Goal: Find specific page/section: Find specific page/section

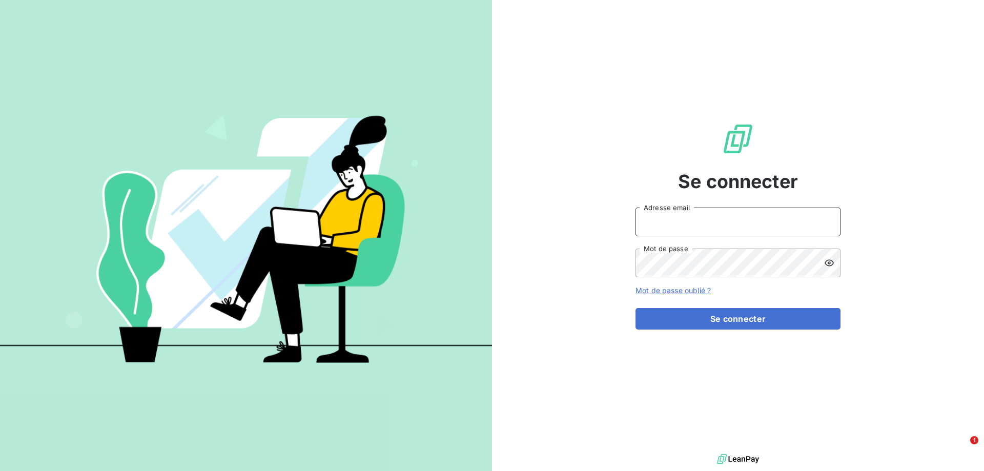
click at [702, 217] on input "Adresse email" at bounding box center [737, 221] width 205 height 29
paste input "[PERSON_NAME][EMAIL_ADDRESS][DOMAIN_NAME]"
type input "[PERSON_NAME][EMAIL_ADDRESS][DOMAIN_NAME]"
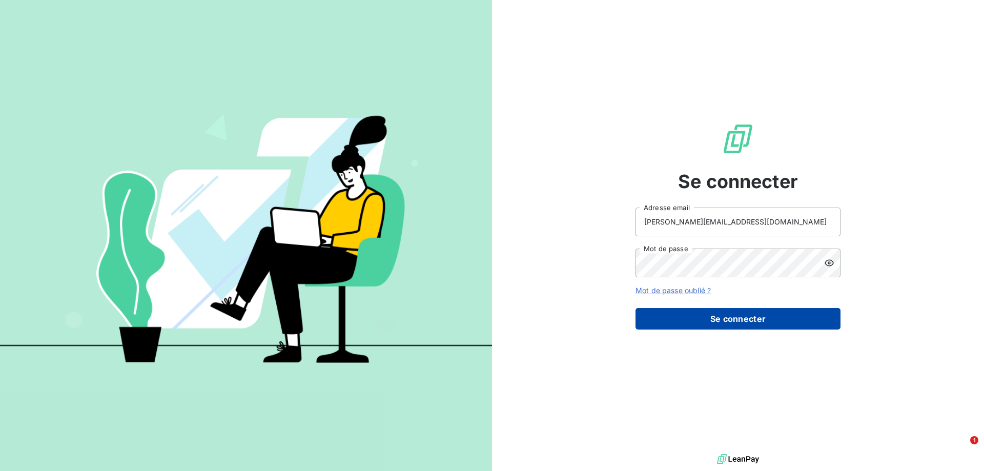
click at [708, 318] on button "Se connecter" at bounding box center [737, 319] width 205 height 22
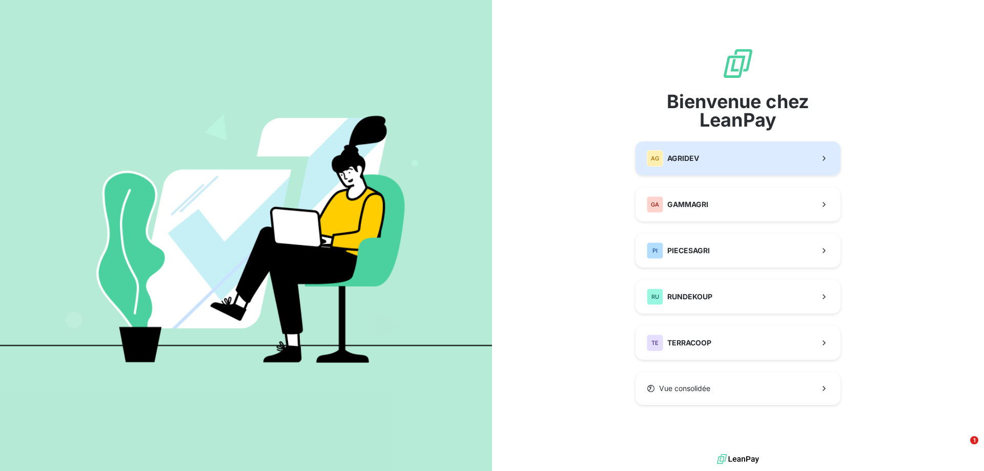
click at [695, 152] on div "AG AGRIDEV" at bounding box center [673, 158] width 52 height 16
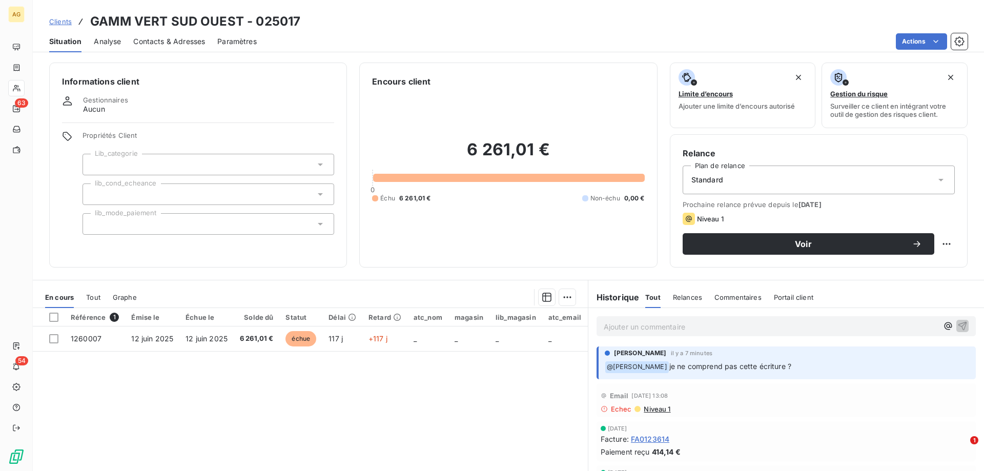
click at [704, 337] on div "Ajouter un commentaire ﻿" at bounding box center [786, 326] width 396 height 36
click at [711, 333] on div "Ajouter un commentaire ﻿" at bounding box center [785, 326] width 379 height 20
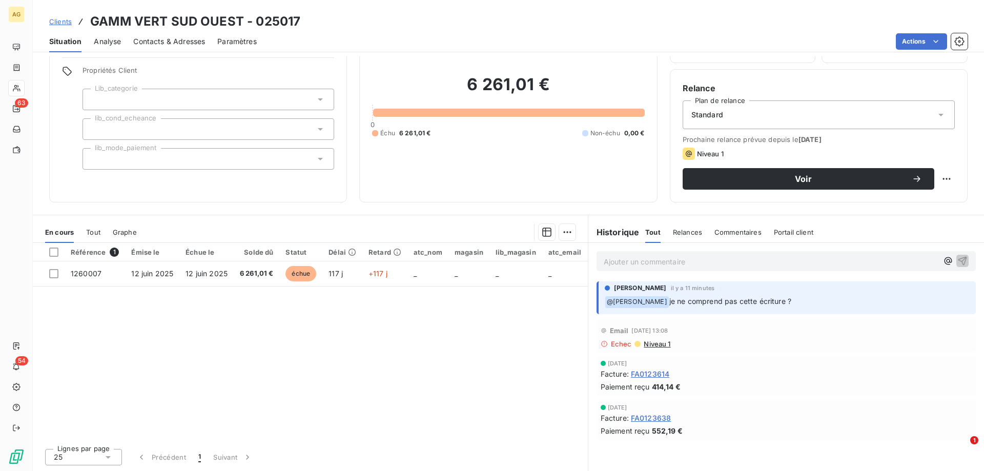
click at [636, 266] on p "Ajouter un commentaire ﻿" at bounding box center [771, 261] width 334 height 13
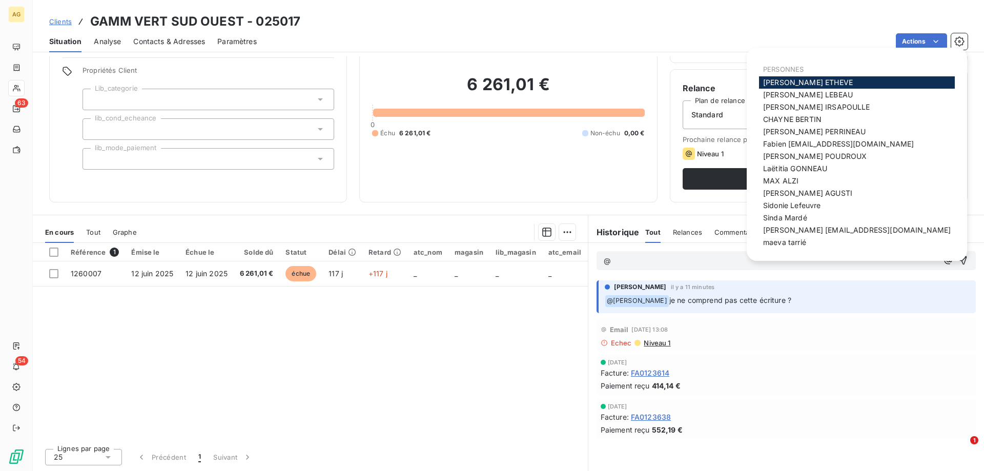
click at [809, 202] on span "[PERSON_NAME]" at bounding box center [791, 205] width 57 height 9
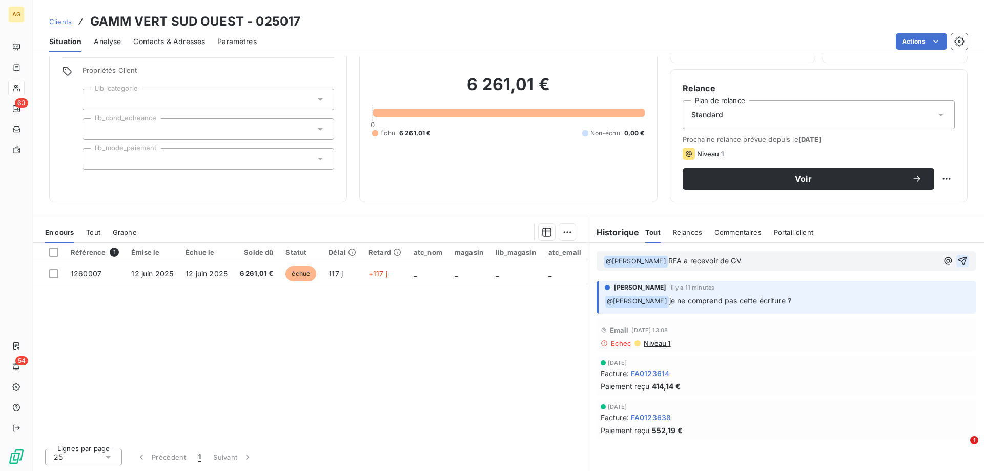
click at [958, 259] on icon "button" at bounding box center [962, 261] width 9 height 9
